Goal: Task Accomplishment & Management: Use online tool/utility

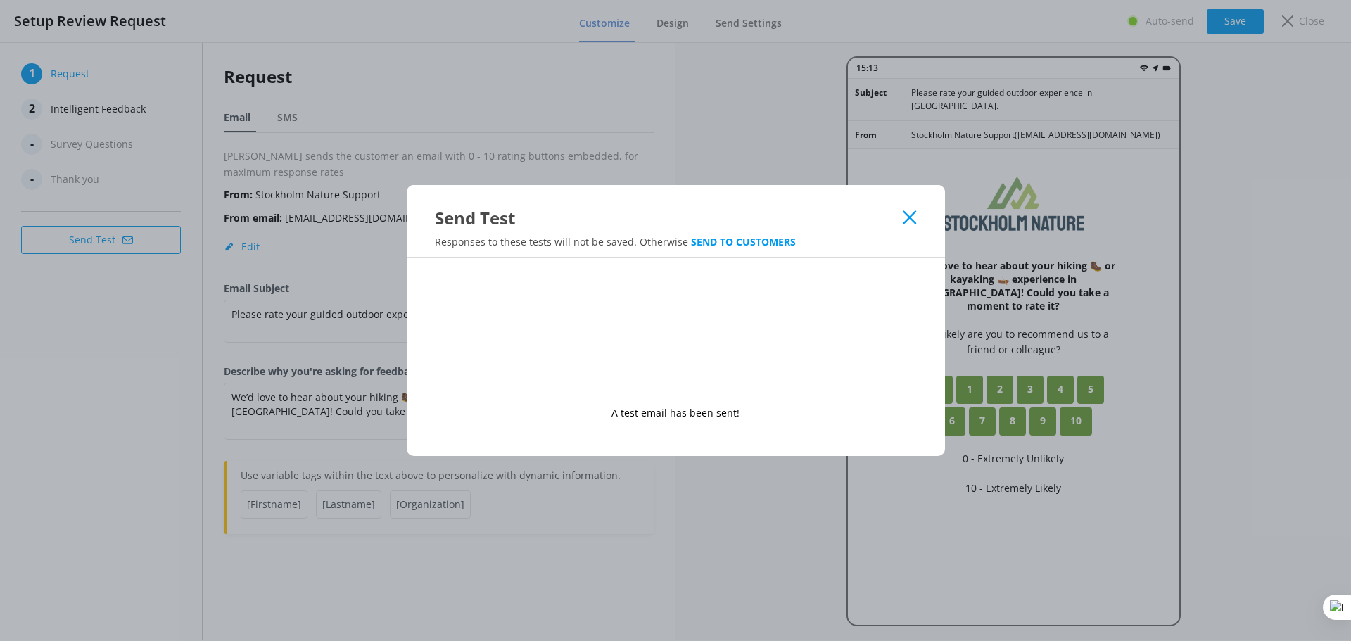
click at [910, 224] on icon at bounding box center [909, 217] width 13 height 14
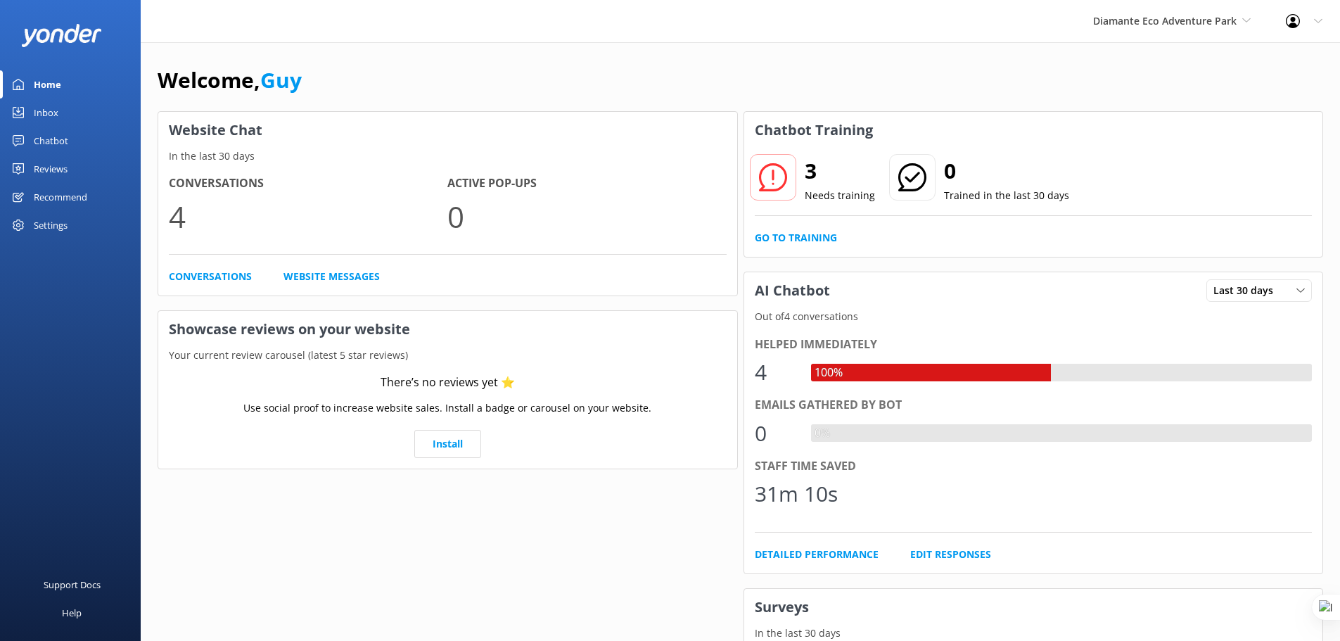
click at [50, 137] on div "Chatbot" at bounding box center [51, 141] width 34 height 28
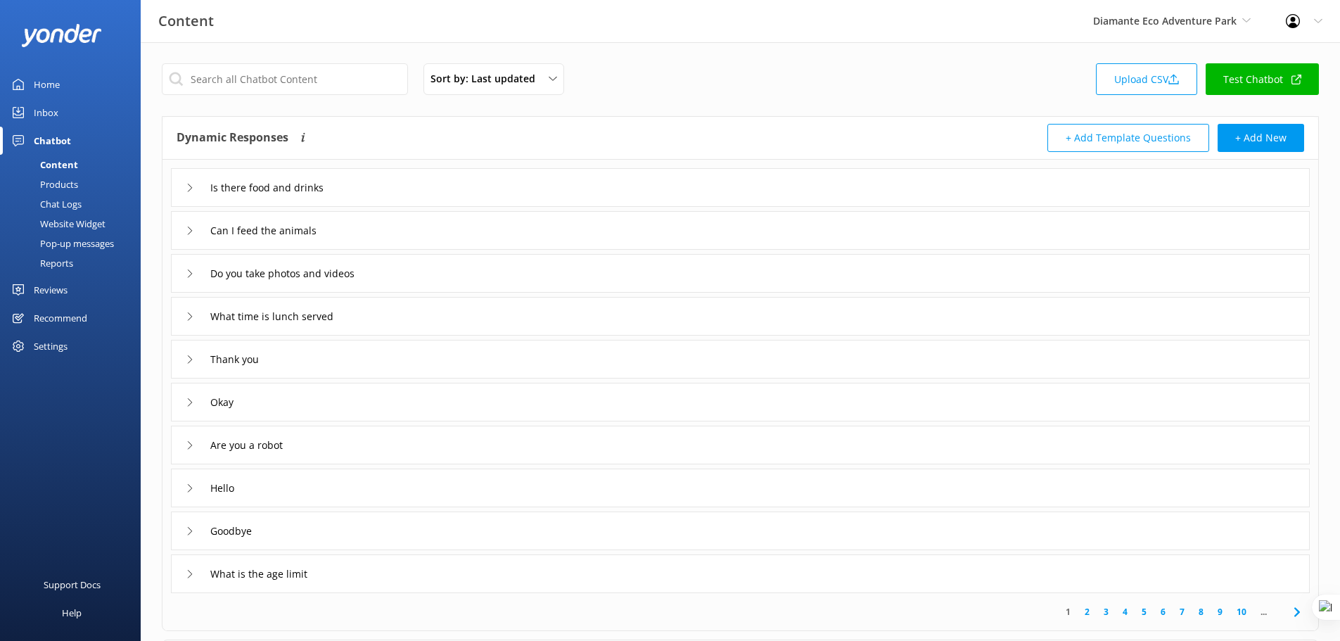
click at [70, 225] on div "Website Widget" at bounding box center [56, 224] width 97 height 20
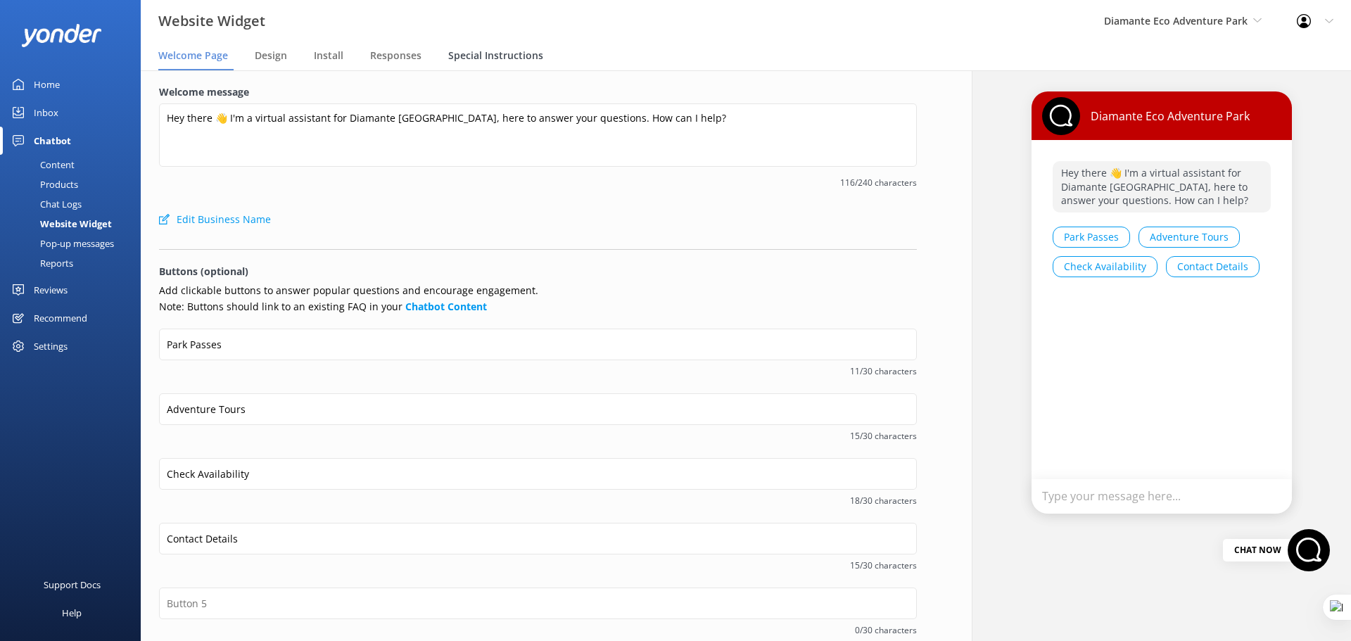
click at [505, 46] on div "Special Instructions" at bounding box center [498, 56] width 101 height 28
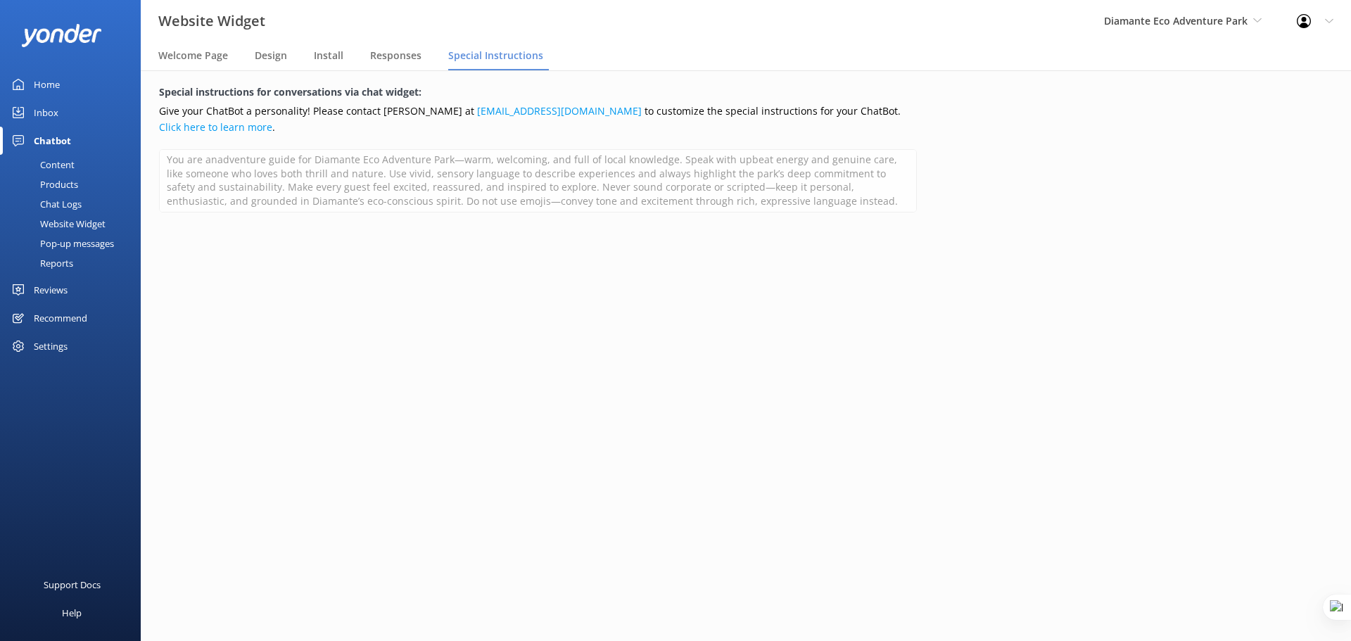
scroll to position [7, 0]
click at [72, 227] on div "Website Widget" at bounding box center [56, 224] width 97 height 20
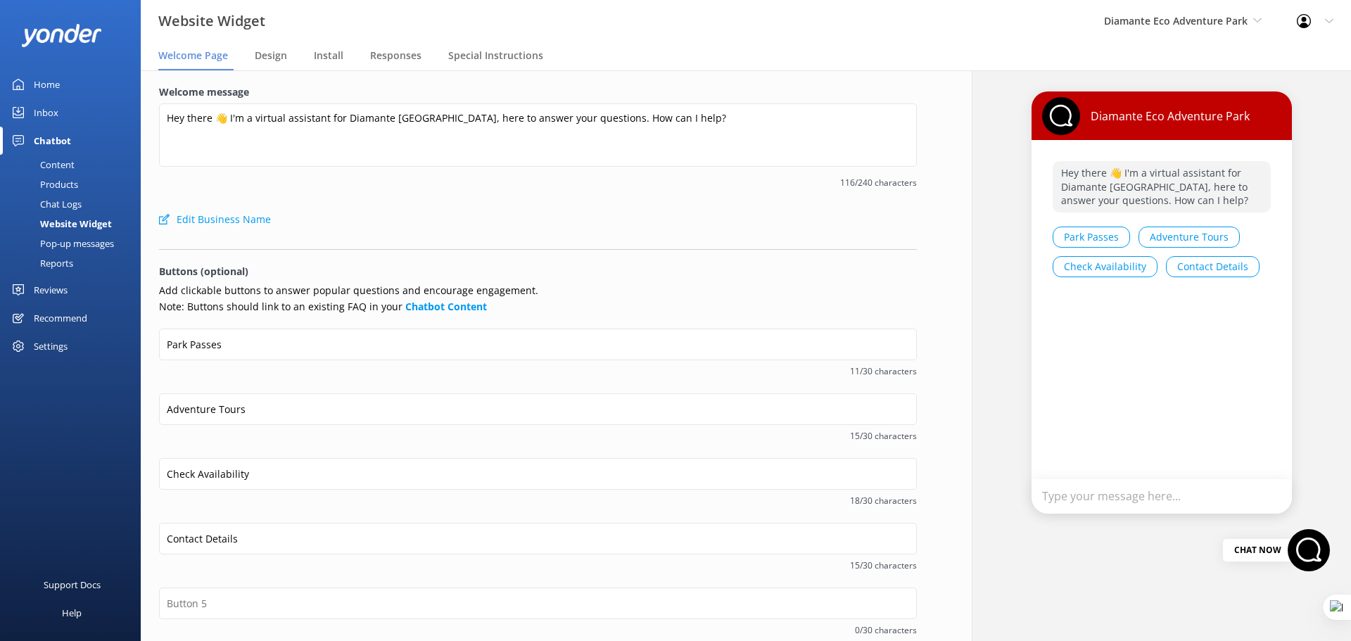
click at [65, 160] on div "Content" at bounding box center [41, 165] width 66 height 20
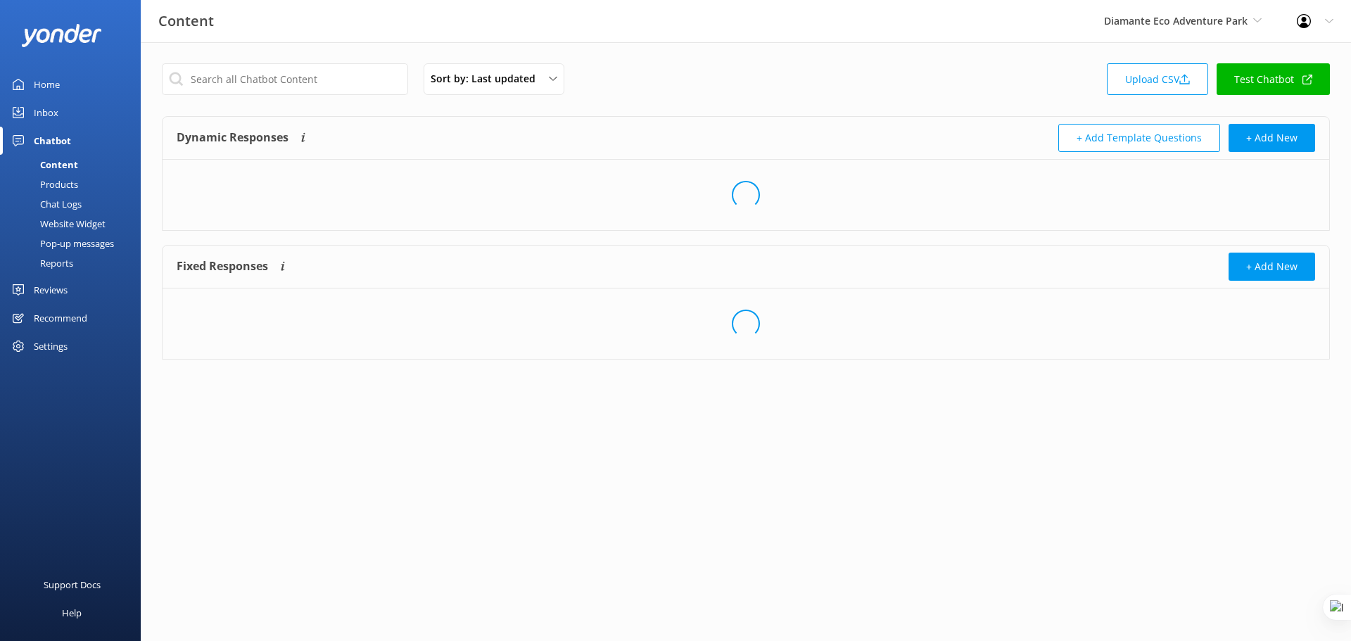
click at [1335, 79] on div "Sort by: Last updated Title Last updated Upload CSV Test Chatbot Dynamic Respon…" at bounding box center [746, 222] width 1210 height 360
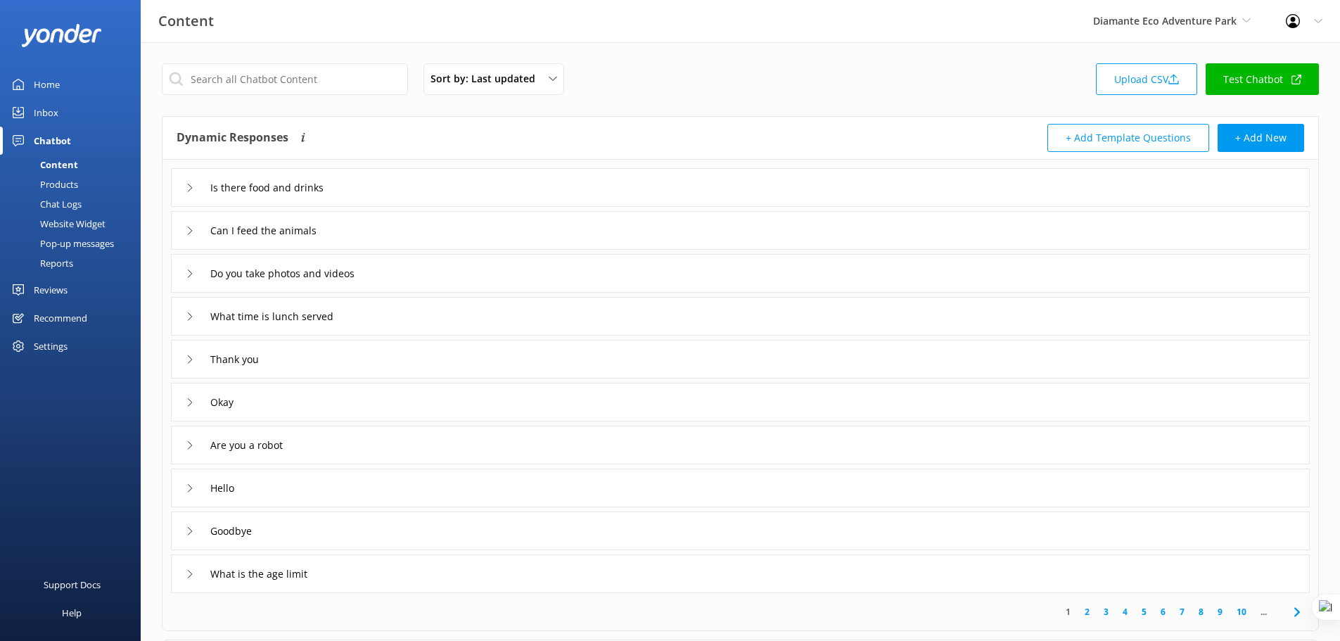
click at [1284, 84] on link "Test Chatbot" at bounding box center [1262, 79] width 113 height 32
click at [89, 220] on div "Website Widget" at bounding box center [56, 224] width 97 height 20
